Goal: Transaction & Acquisition: Purchase product/service

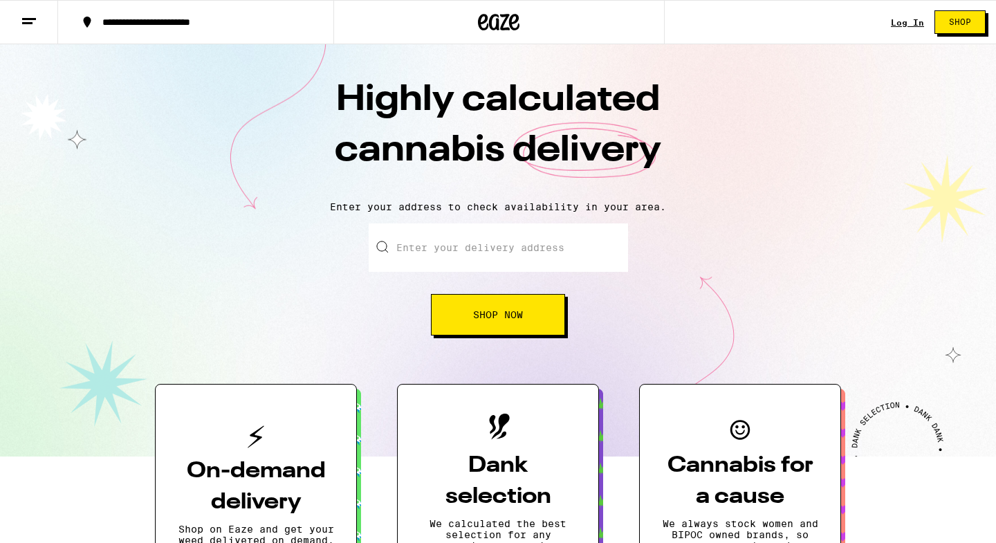
drag, startPoint x: 0, startPoint y: 0, endPoint x: 492, endPoint y: 308, distance: 580.3
click at [492, 310] on span "Shop Now" at bounding box center [498, 315] width 50 height 10
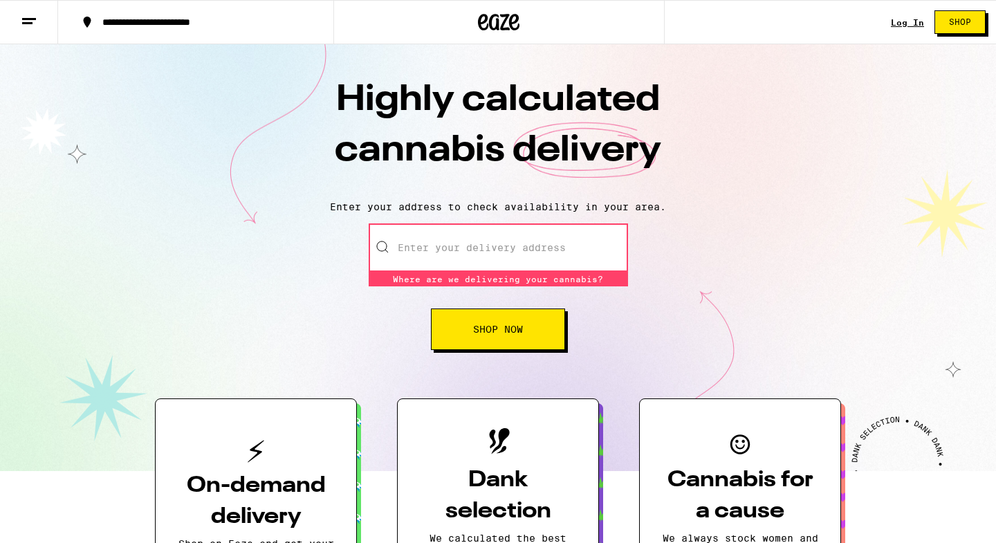
click at [501, 238] on input "Enter your delivery address" at bounding box center [498, 247] width 259 height 48
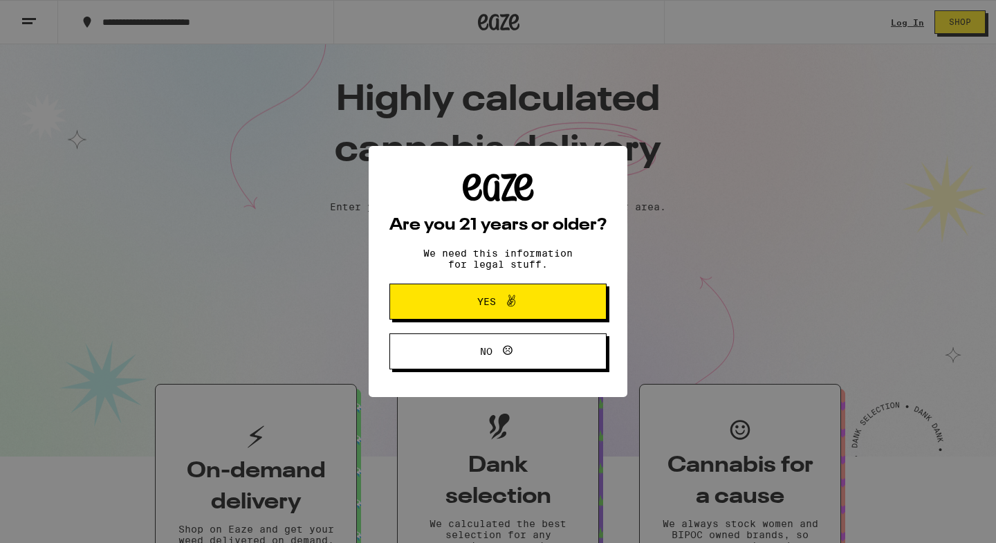
type input "9"
drag, startPoint x: 492, startPoint y: 308, endPoint x: 523, endPoint y: 295, distance: 34.4
click at [523, 295] on span "Yes" at bounding box center [497, 301] width 105 height 18
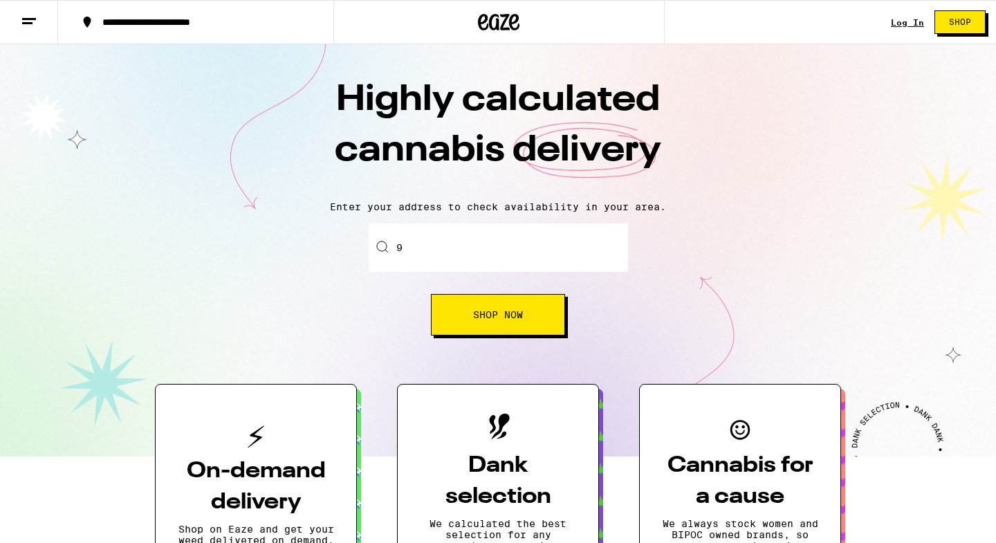
click at [907, 32] on div "Log In Shop" at bounding box center [943, 22] width 105 height 44
click at [901, 19] on link "Log In" at bounding box center [907, 22] width 33 height 9
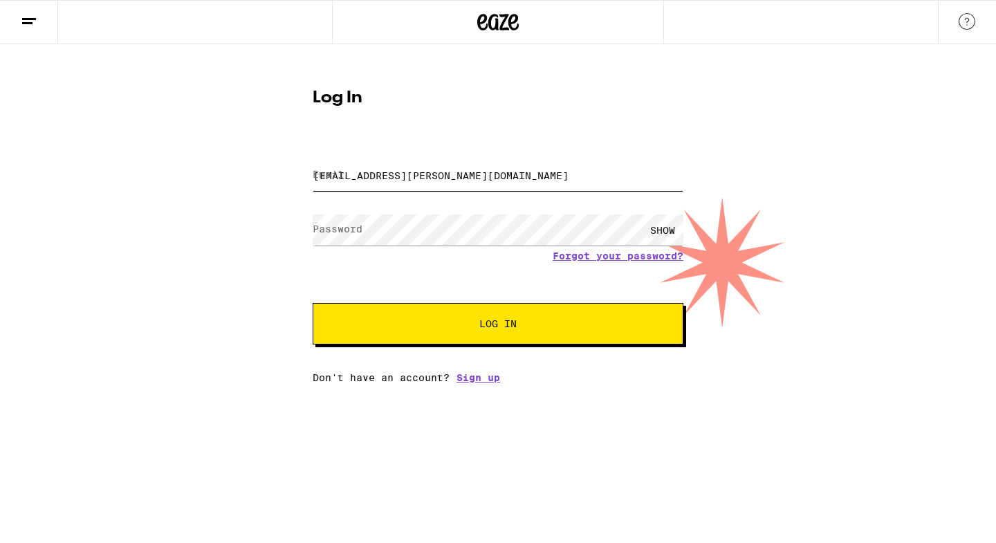
type input "[EMAIL_ADDRESS][PERSON_NAME][DOMAIN_NAME]"
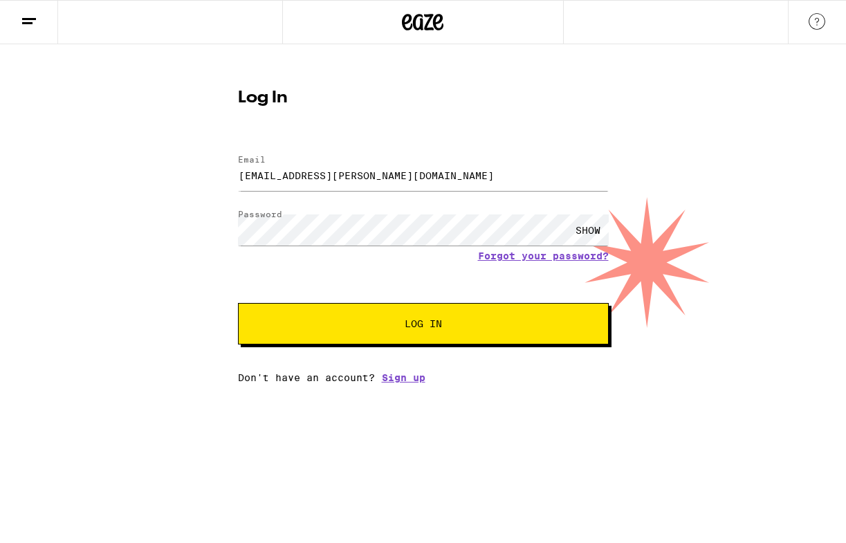
click at [324, 314] on button "Log In" at bounding box center [423, 323] width 371 height 41
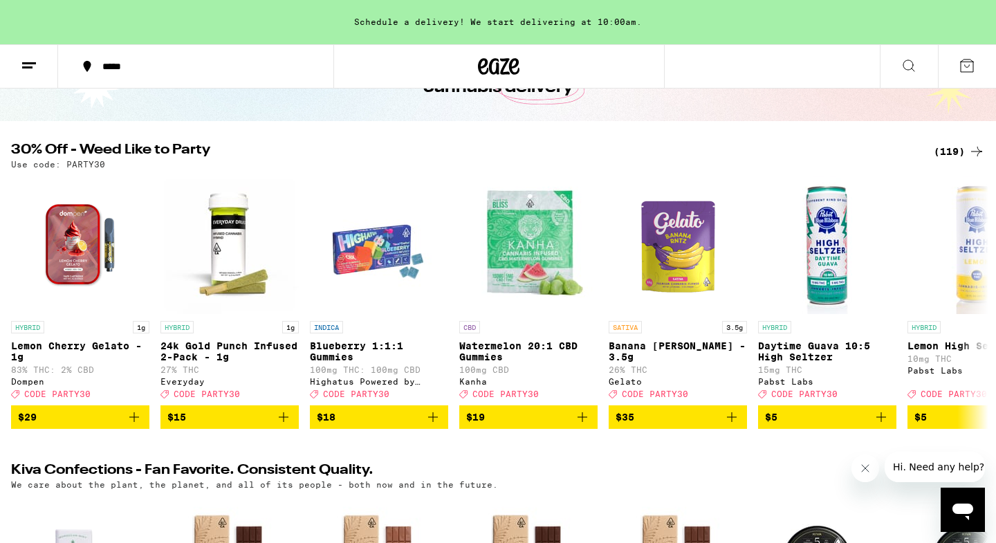
scroll to position [158, 0]
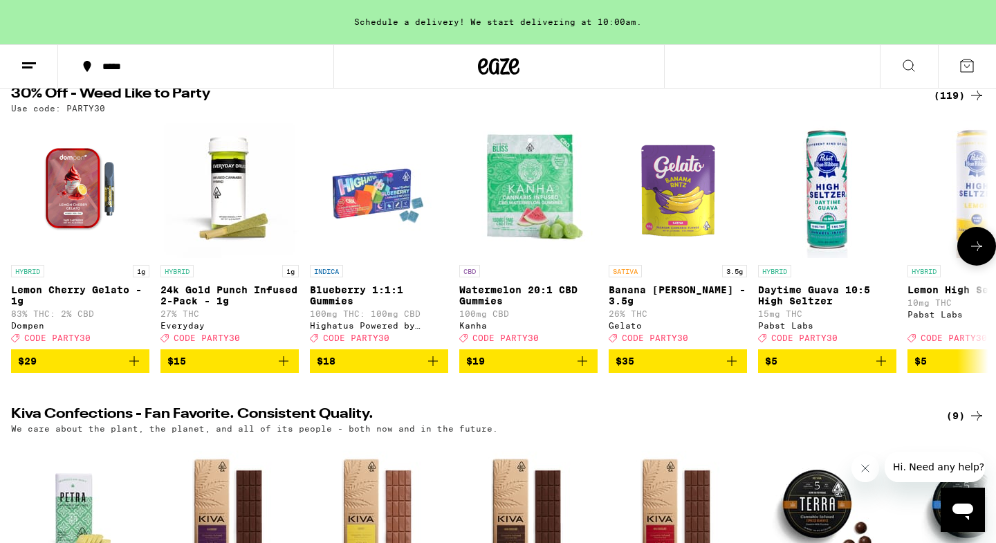
click at [106, 55] on button "*****" at bounding box center [195, 66] width 275 height 41
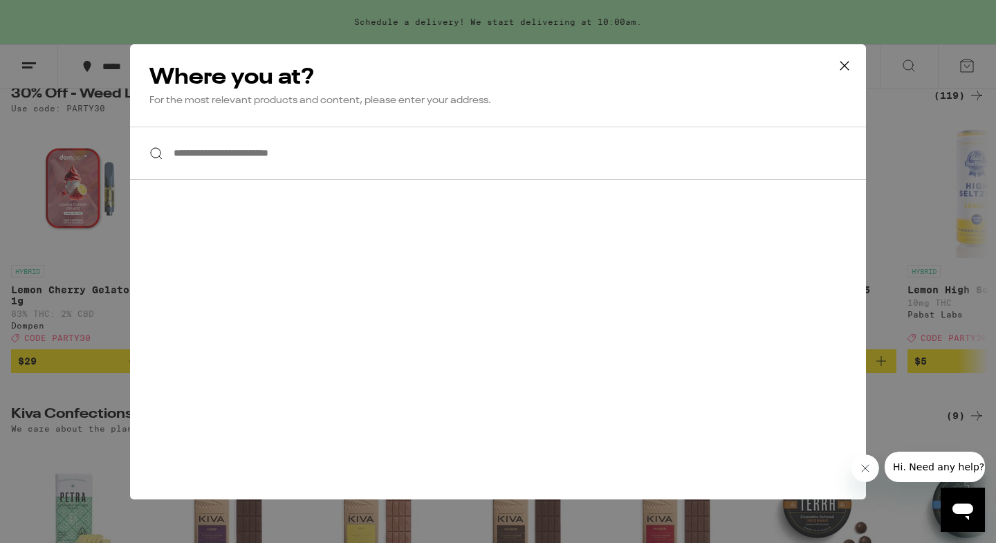
drag, startPoint x: 378, startPoint y: 263, endPoint x: 252, endPoint y: 139, distance: 177.5
click at [252, 139] on input "**********" at bounding box center [498, 153] width 736 height 53
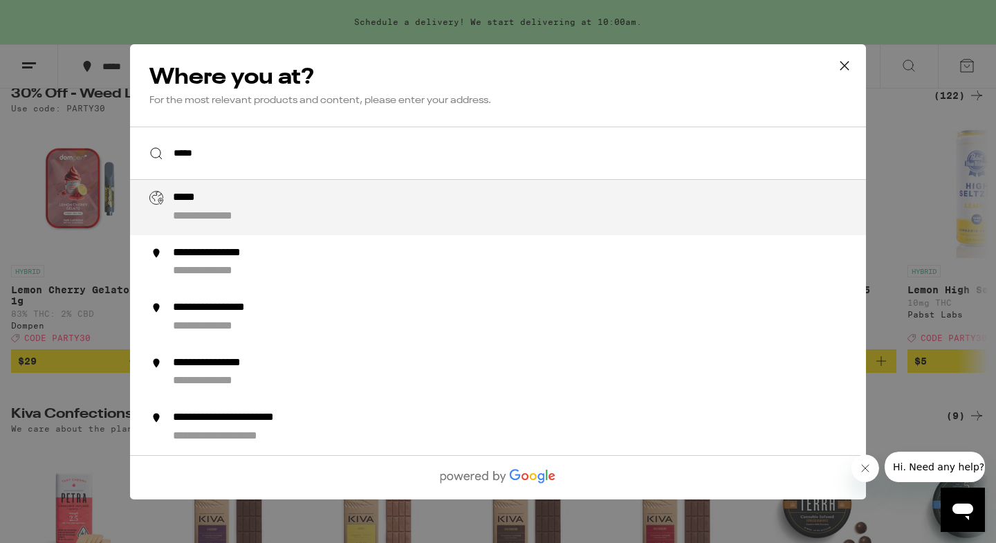
type input "**********"
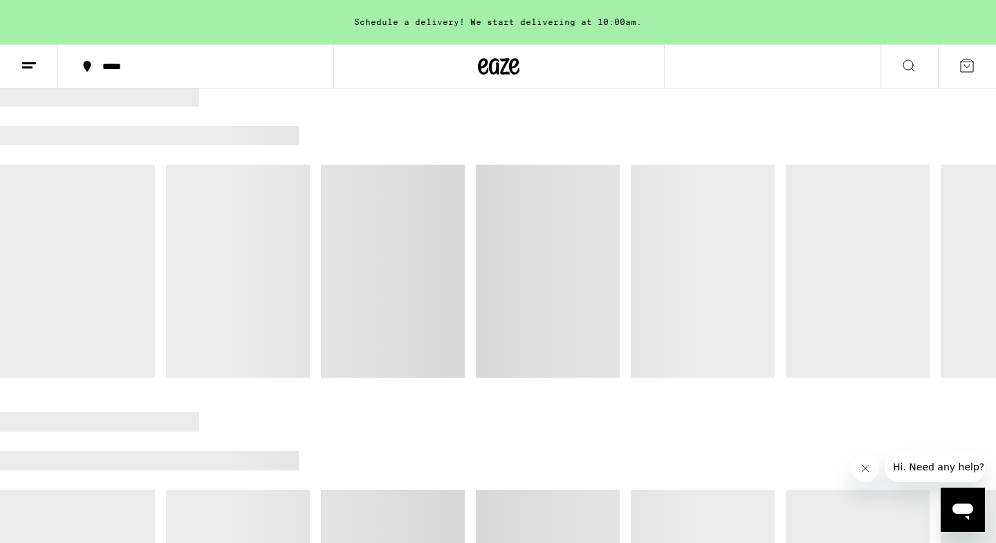
click at [138, 62] on div "*****" at bounding box center [203, 67] width 217 height 10
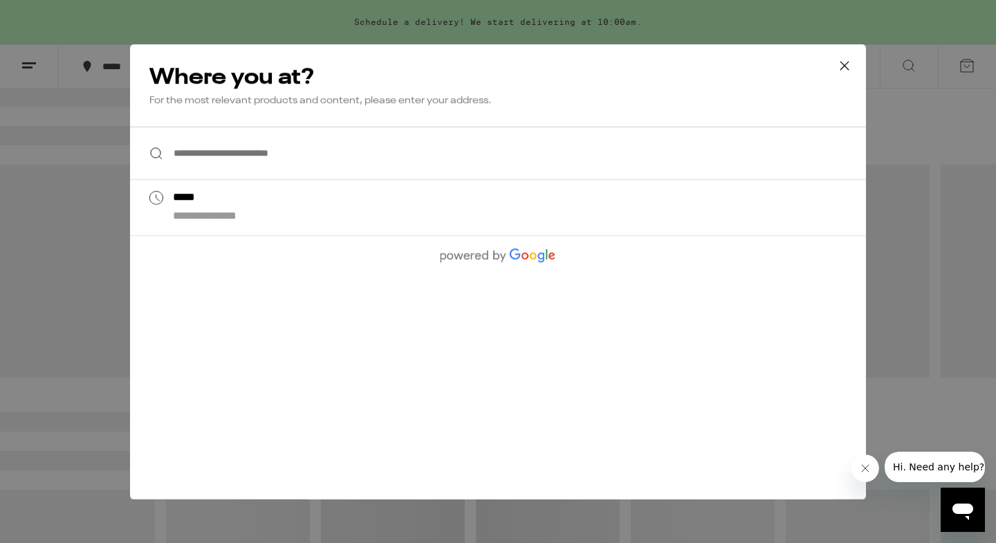
drag, startPoint x: 252, startPoint y: 139, endPoint x: 227, endPoint y: 165, distance: 36.2
click at [227, 165] on input "**********" at bounding box center [498, 153] width 736 height 53
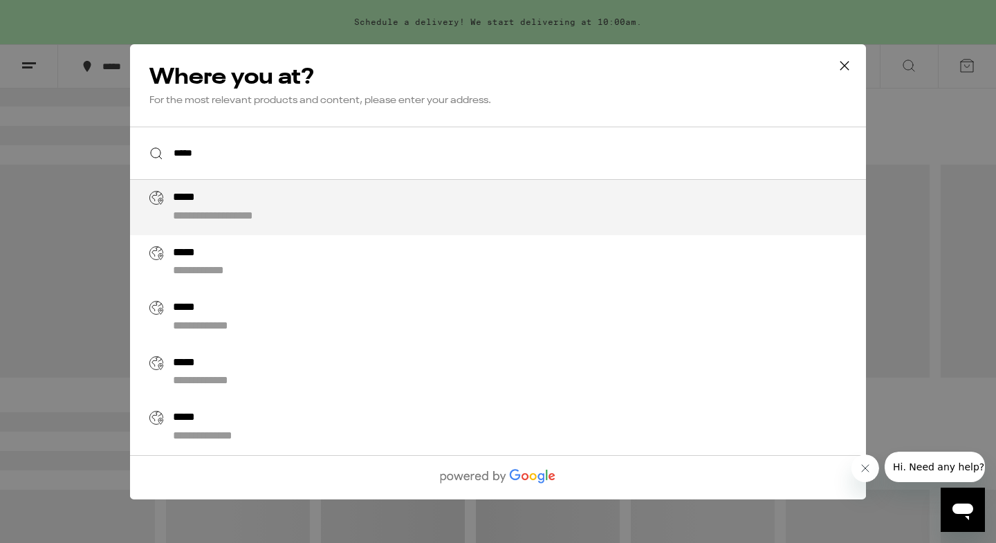
drag, startPoint x: 227, startPoint y: 165, endPoint x: 239, endPoint y: 208, distance: 44.6
click at [239, 208] on div "**********" at bounding box center [525, 207] width 705 height 33
type input "**********"
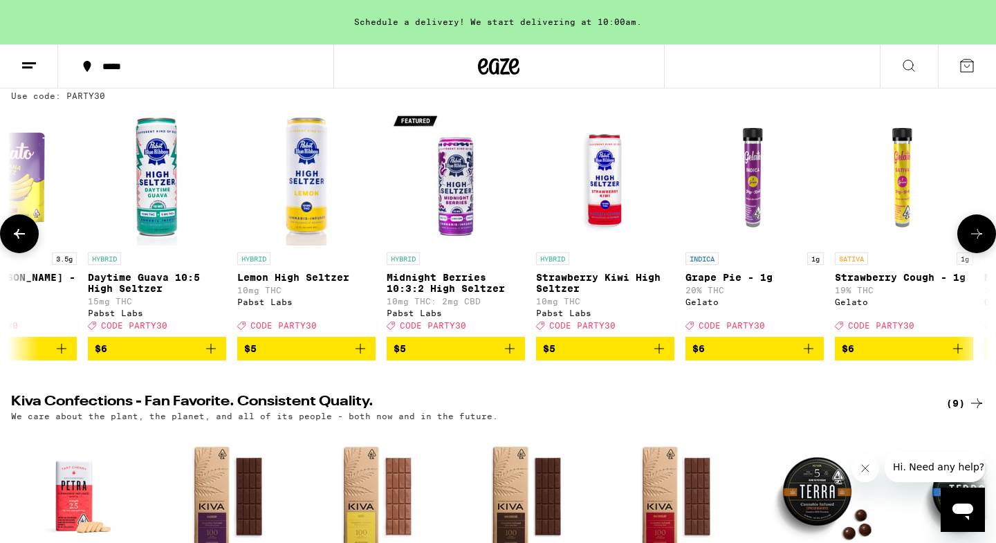
scroll to position [0, 649]
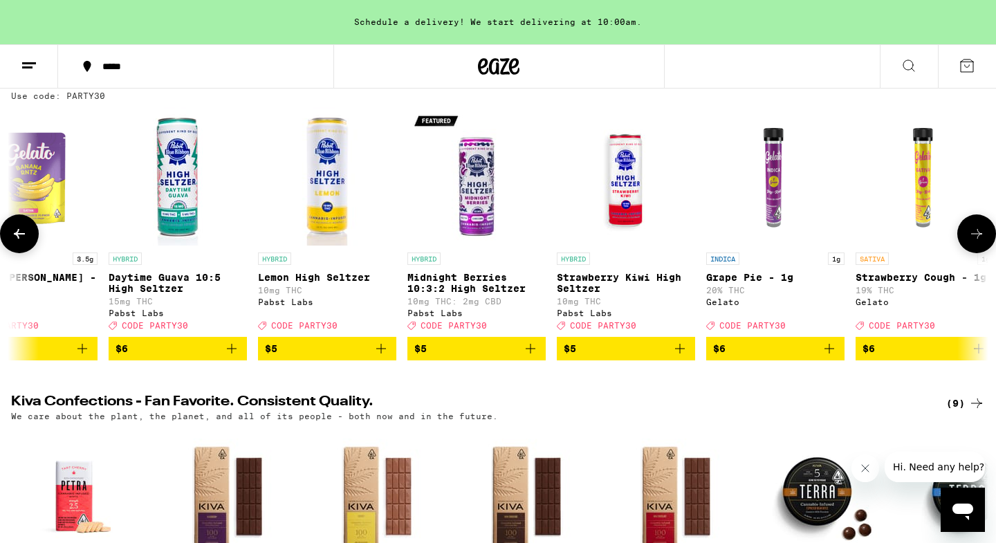
click at [535, 357] on icon "Add to bag" at bounding box center [530, 348] width 17 height 17
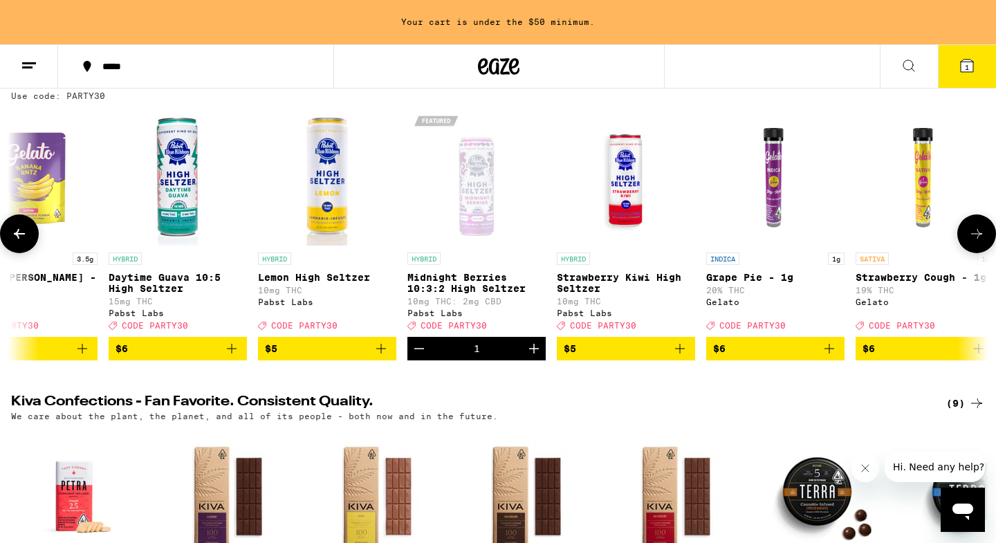
click at [684, 357] on icon "Add to bag" at bounding box center [679, 348] width 17 height 17
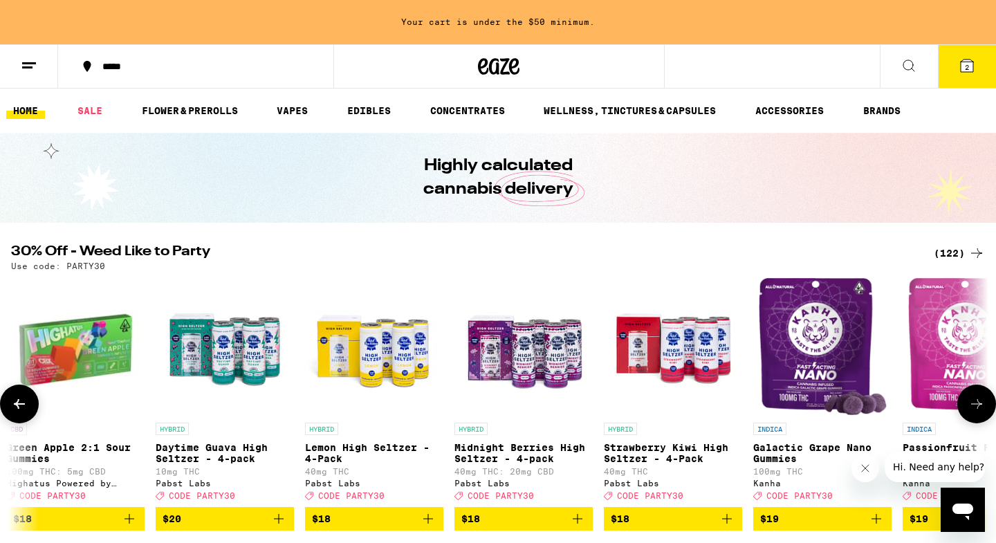
scroll to position [0, 0]
click at [968, 58] on icon at bounding box center [966, 65] width 17 height 17
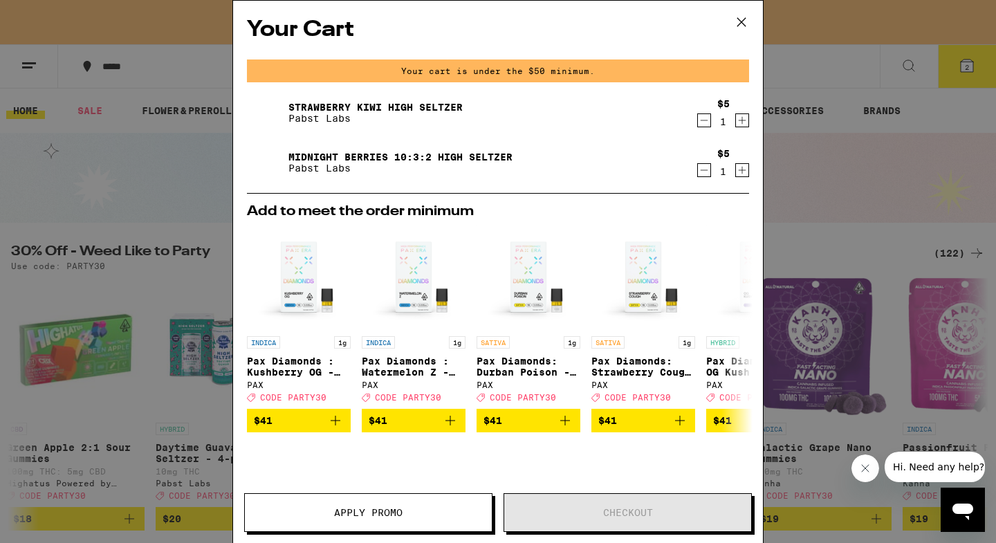
click at [156, 299] on div "Your Cart Your cart is under the $50 minimum. Strawberry Kiwi High [PERSON_NAME…" at bounding box center [498, 271] width 996 height 543
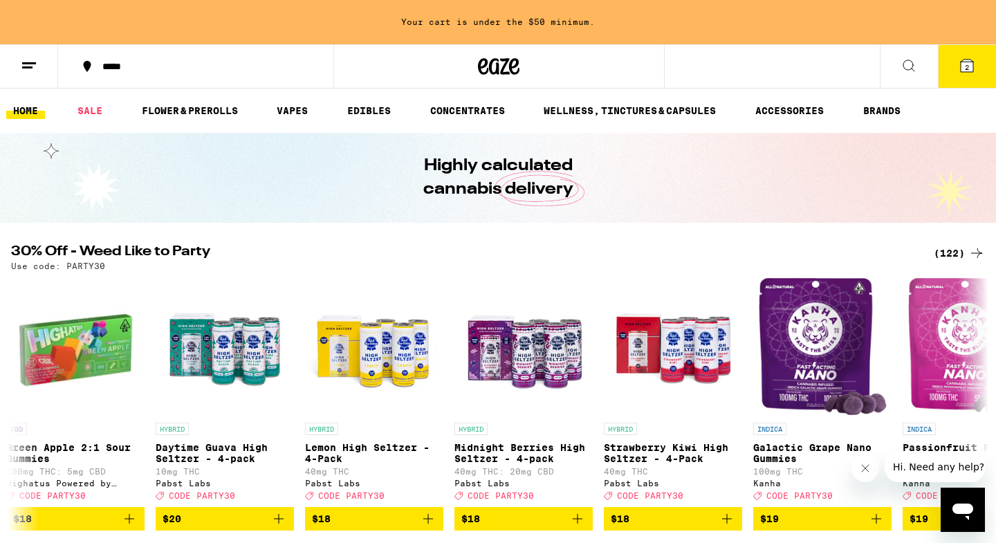
click at [907, 63] on icon at bounding box center [908, 65] width 17 height 17
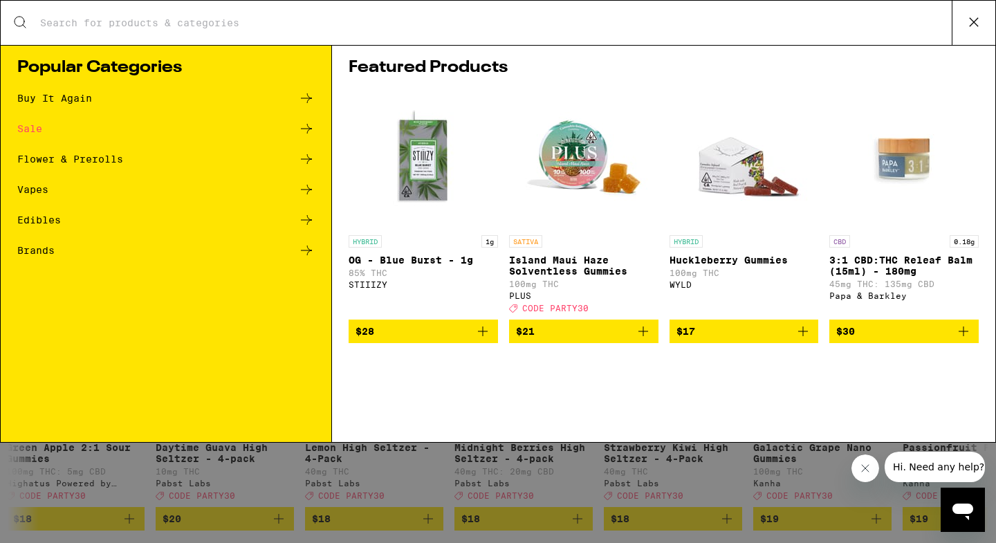
click at [346, 39] on div "Search for Products" at bounding box center [498, 23] width 994 height 44
click at [324, 38] on div "Search for Products" at bounding box center [498, 23] width 994 height 44
click at [311, 28] on input "Search for Products" at bounding box center [495, 23] width 912 height 12
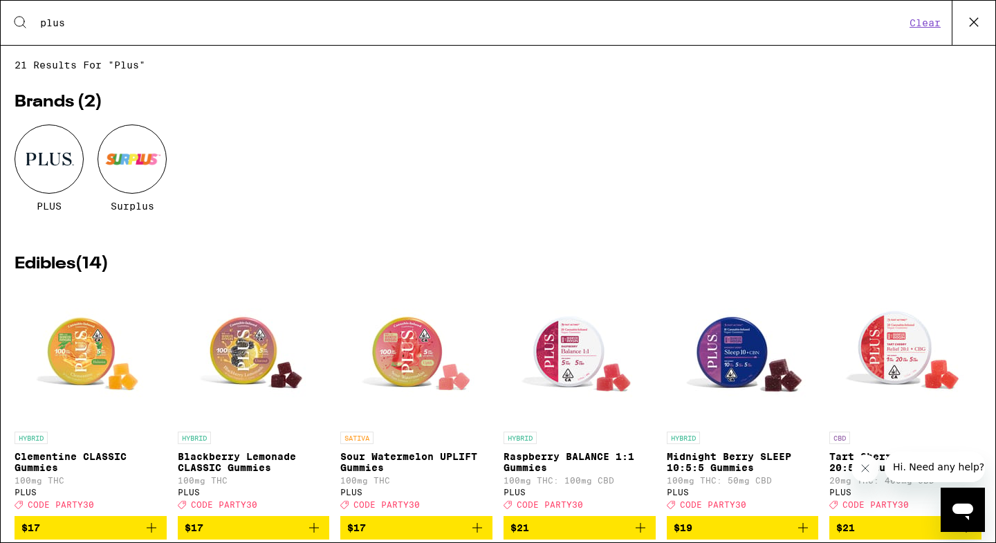
type input "plus"
click at [60, 155] on div at bounding box center [49, 158] width 69 height 69
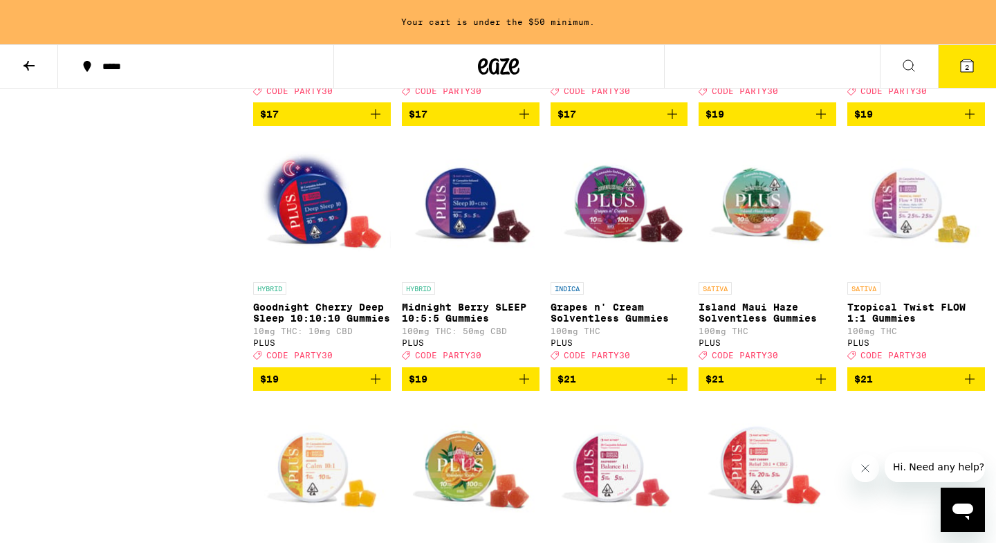
scroll to position [830, 0]
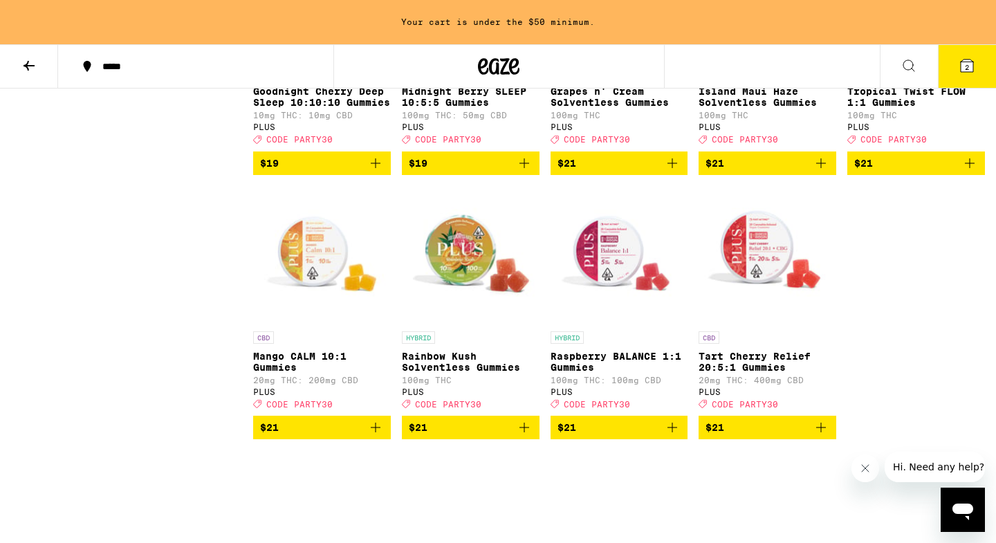
click at [826, 436] on icon "Add to bag" at bounding box center [820, 427] width 17 height 17
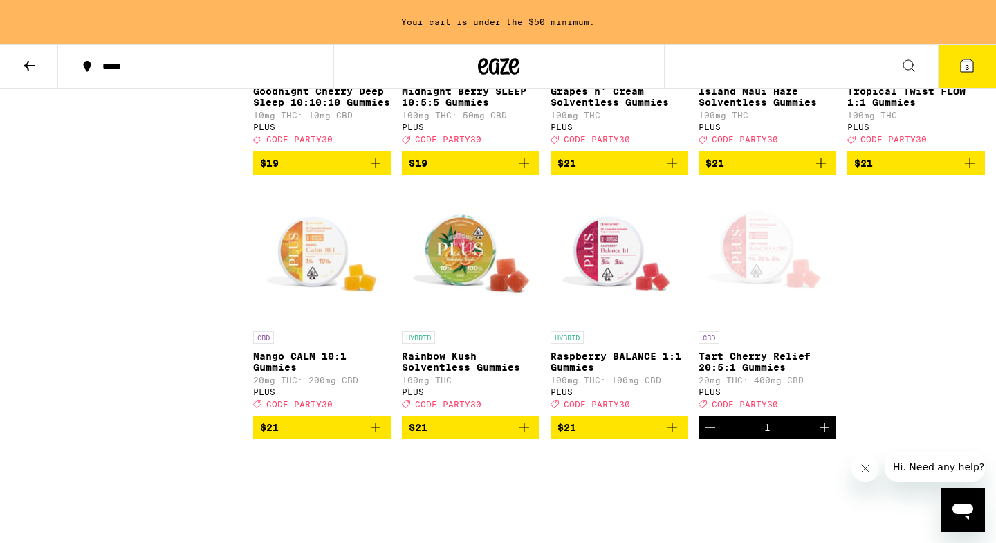
click at [826, 432] on icon "Increment" at bounding box center [824, 427] width 10 height 10
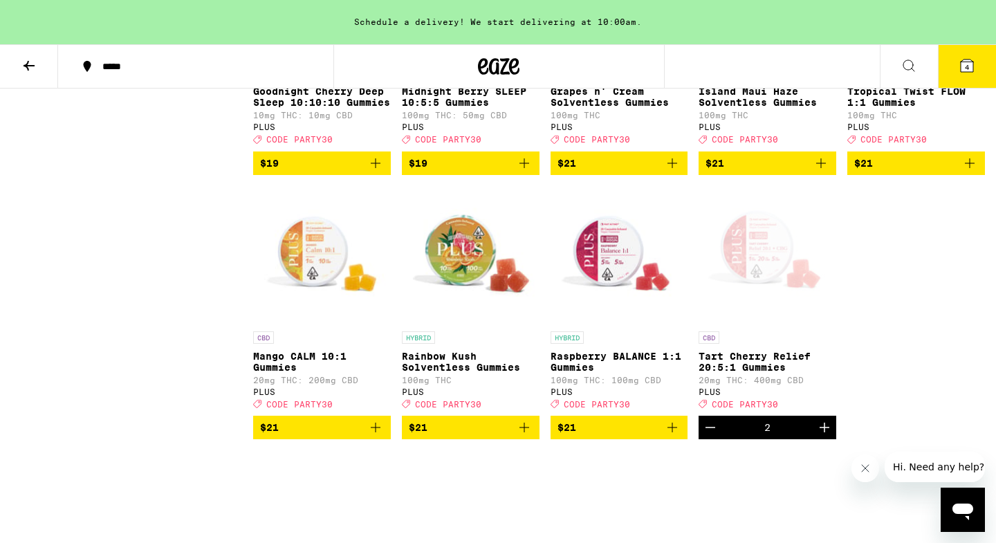
click at [830, 416] on link "CBD Tart Cherry Relief 20:5:1 Gummies 20mg THC: 400mg CBD PLUS Deal Created wit…" at bounding box center [767, 301] width 138 height 230
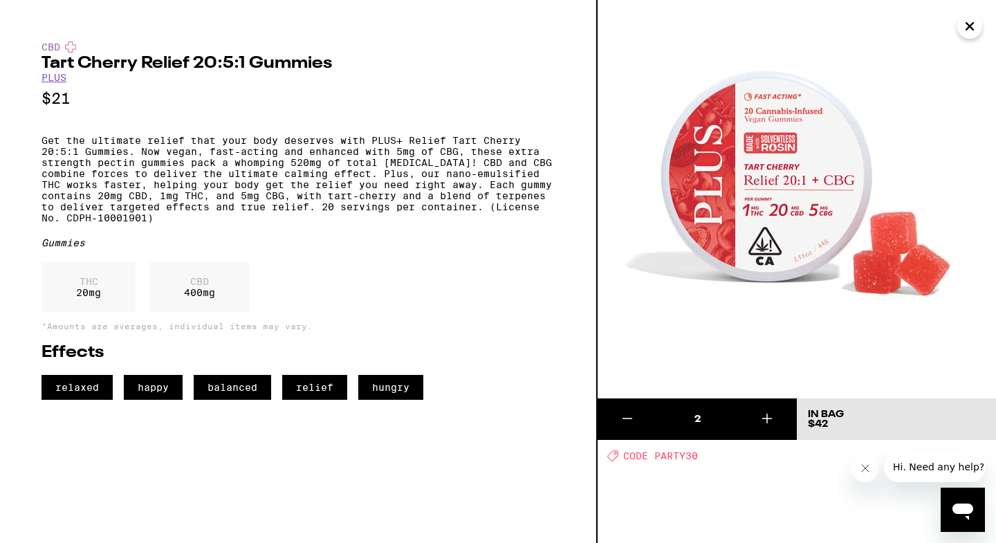
click at [772, 421] on icon at bounding box center [766, 418] width 17 height 17
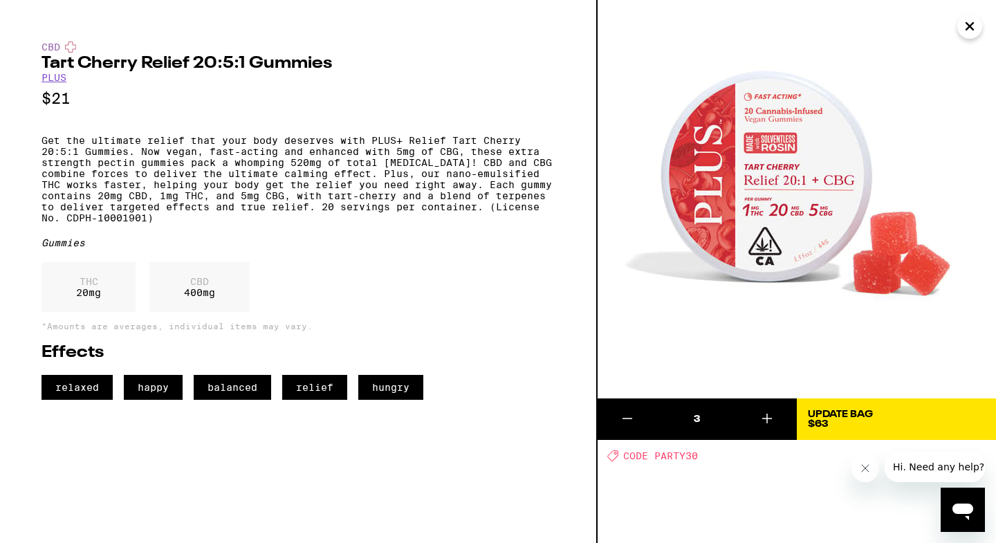
click at [826, 410] on div "Update Bag" at bounding box center [840, 414] width 65 height 10
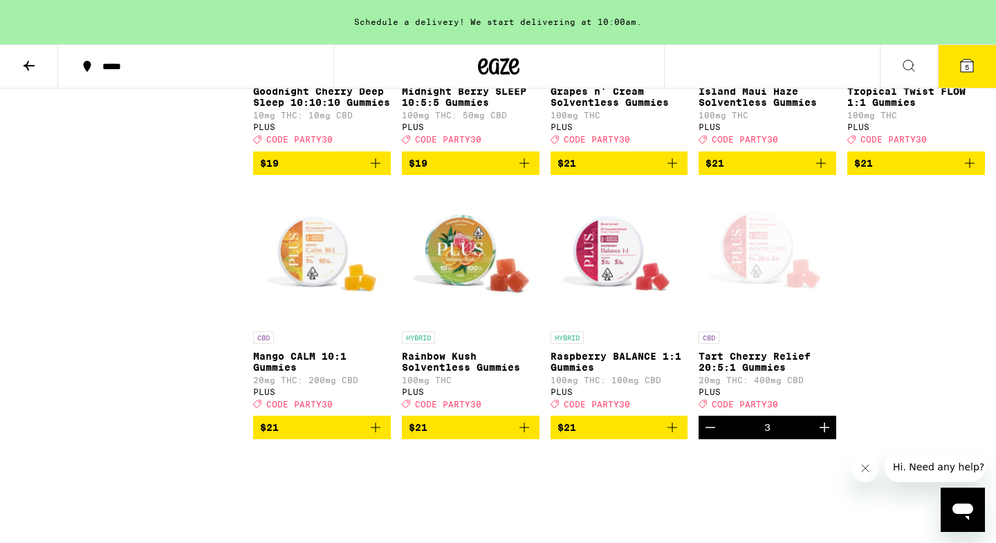
click at [954, 70] on button "5" at bounding box center [967, 66] width 58 height 43
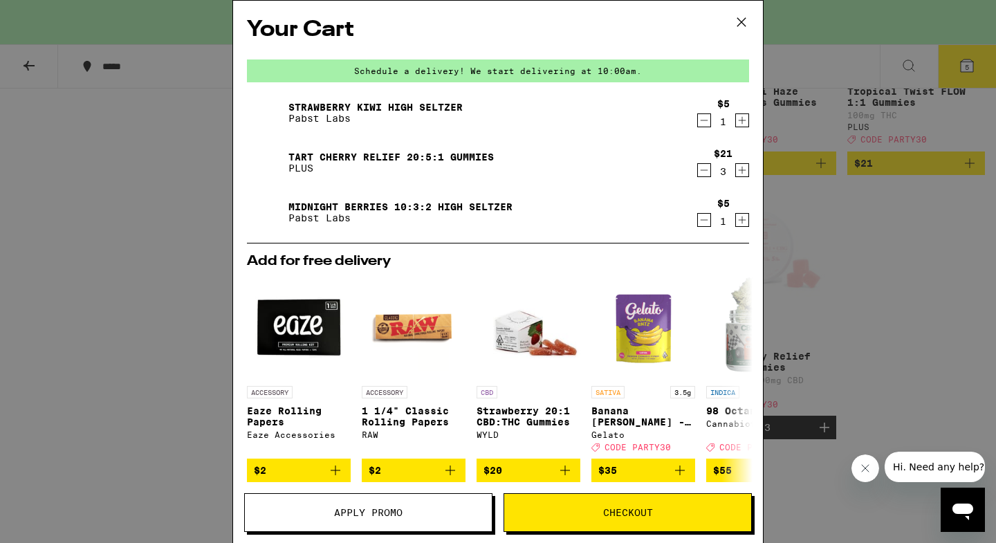
click at [88, 350] on div "Your Cart Schedule a delivery! We start delivering at 10:00am. Strawberry Kiwi …" at bounding box center [498, 271] width 996 height 543
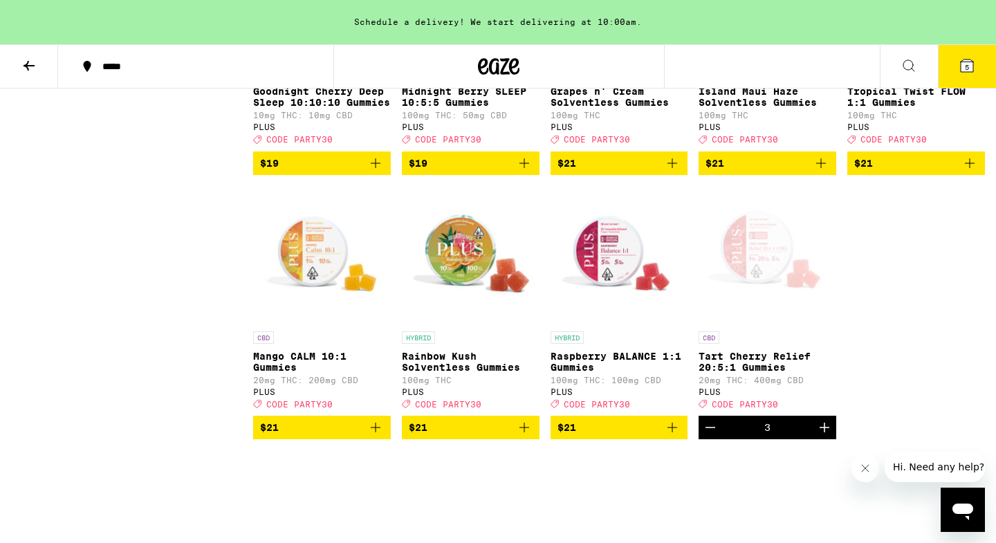
click at [20, 83] on button at bounding box center [29, 67] width 58 height 44
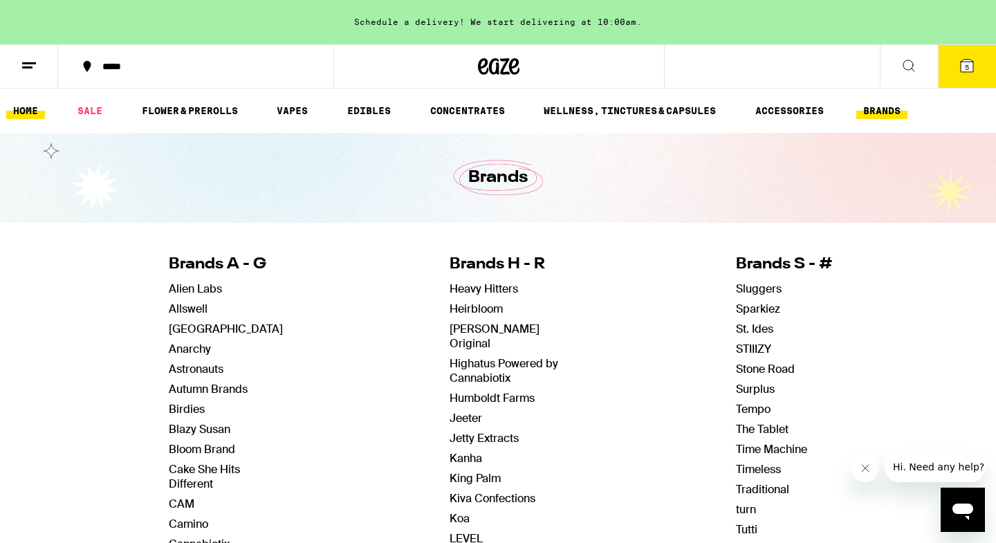
click at [30, 111] on link "HOME" at bounding box center [25, 110] width 39 height 17
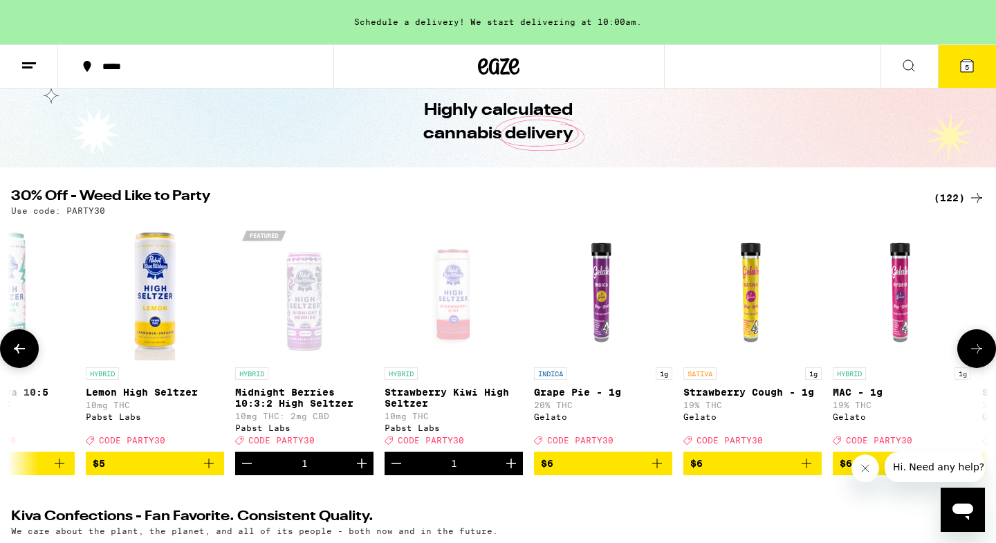
scroll to position [0, 726]
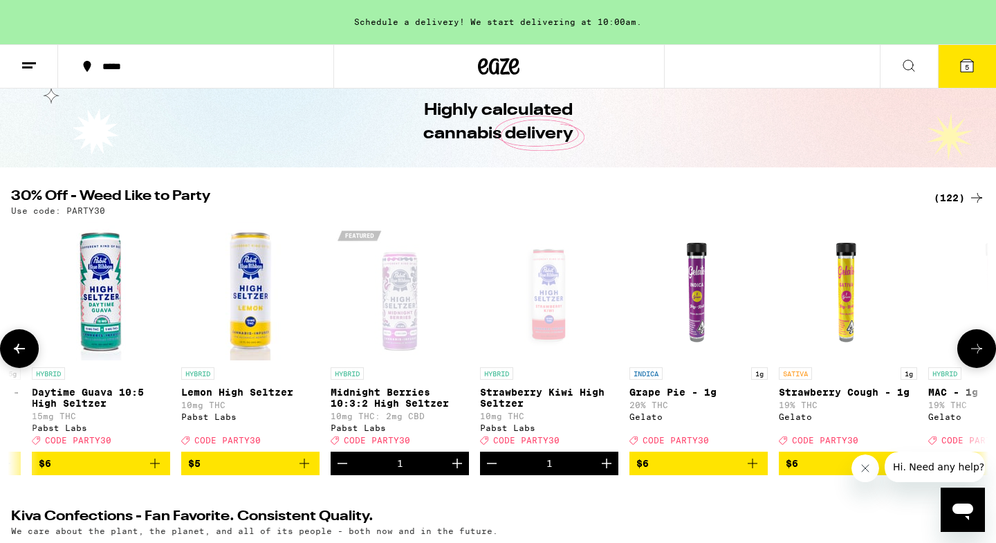
click at [304, 472] on icon "Add to bag" at bounding box center [304, 463] width 17 height 17
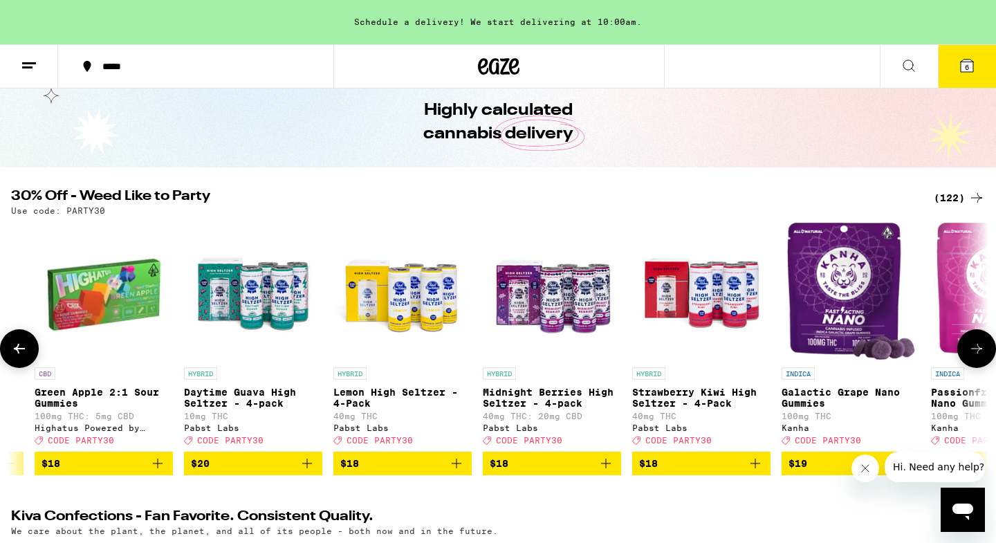
scroll to position [0, 5249]
